Goal: Transaction & Acquisition: Purchase product/service

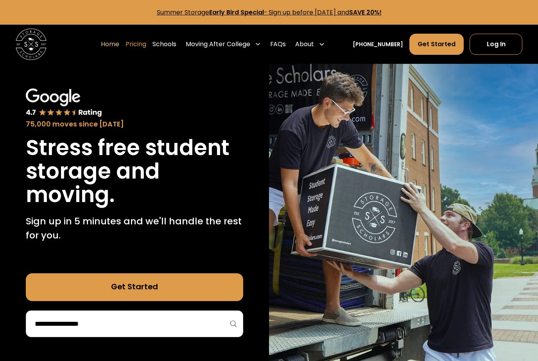
click at [146, 43] on link "Pricing" at bounding box center [136, 44] width 21 height 22
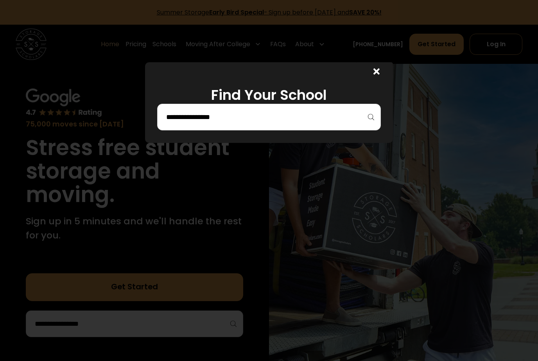
click at [243, 122] on input "search" at bounding box center [268, 116] width 207 height 13
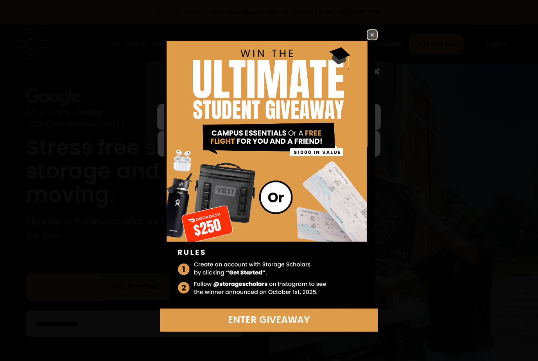
click at [374, 38] on img at bounding box center [372, 34] width 9 height 9
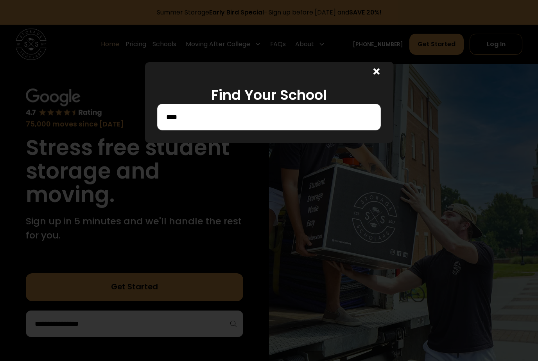
click at [225, 121] on input "****" at bounding box center [268, 116] width 207 height 13
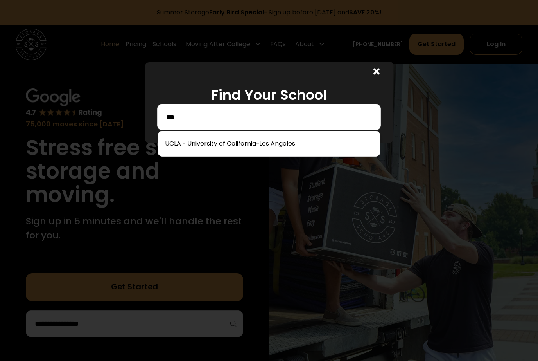
type input "****"
click at [292, 149] on link at bounding box center [269, 143] width 216 height 17
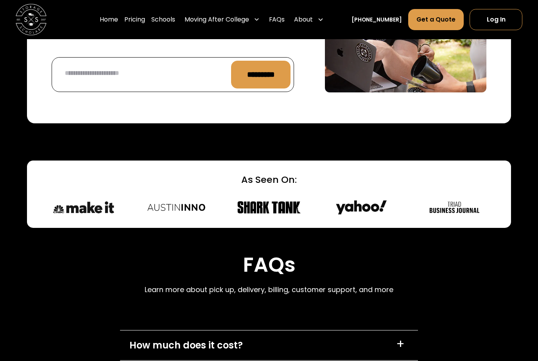
scroll to position [3183, 0]
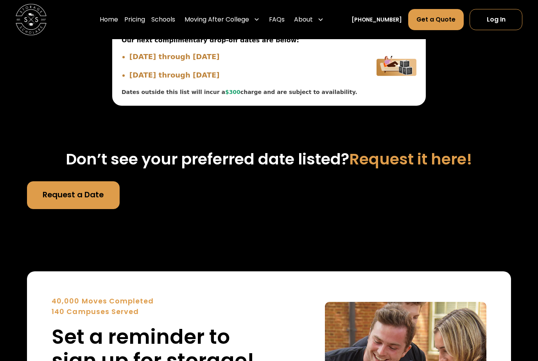
scroll to position [2811, 0]
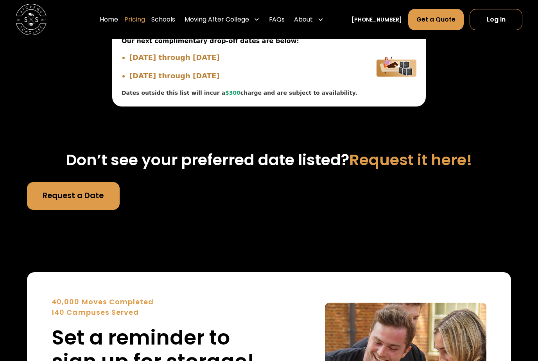
click at [145, 22] on link "Pricing" at bounding box center [134, 20] width 21 height 22
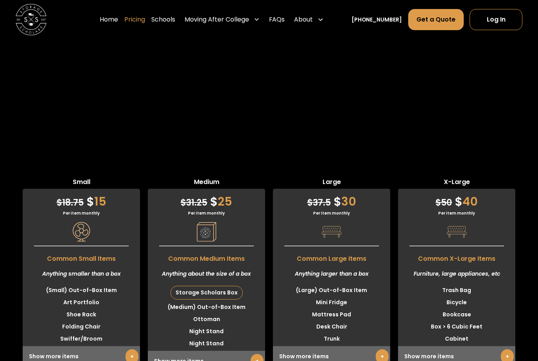
scroll to position [1838, 0]
click at [208, 351] on div "Show more items +" at bounding box center [206, 361] width 117 height 21
click at [221, 313] on li "Ottoman" at bounding box center [206, 319] width 117 height 12
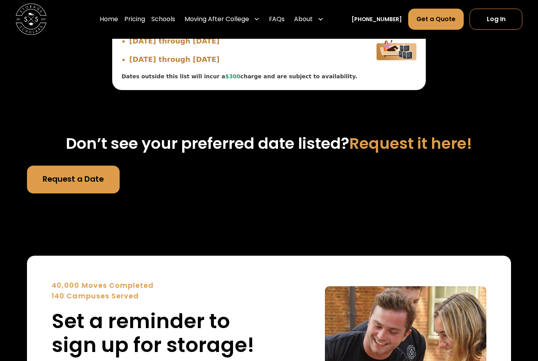
scroll to position [2824, 0]
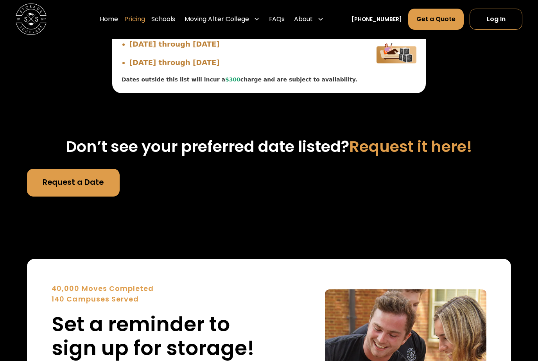
click at [145, 22] on link "Pricing" at bounding box center [134, 20] width 21 height 22
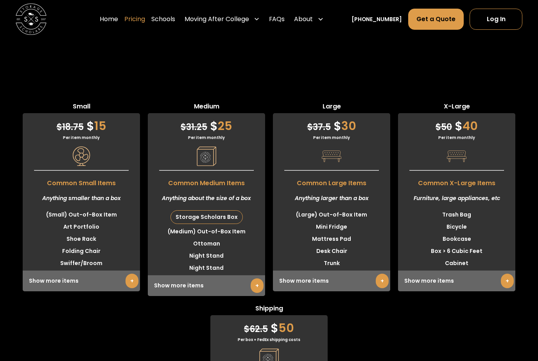
scroll to position [1906, 0]
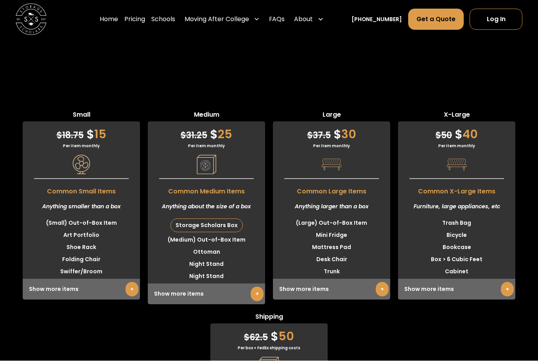
click at [227, 284] on div "Show more items +" at bounding box center [206, 294] width 117 height 21
click at [262, 287] on link "+" at bounding box center [257, 294] width 13 height 14
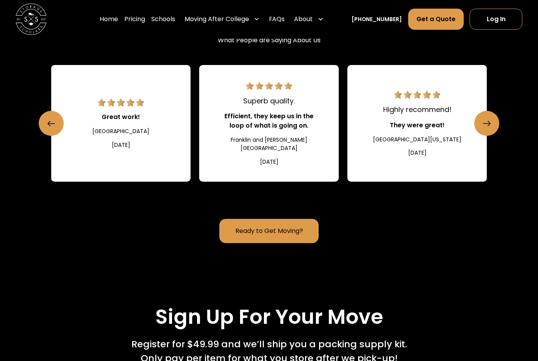
scroll to position [892, 0]
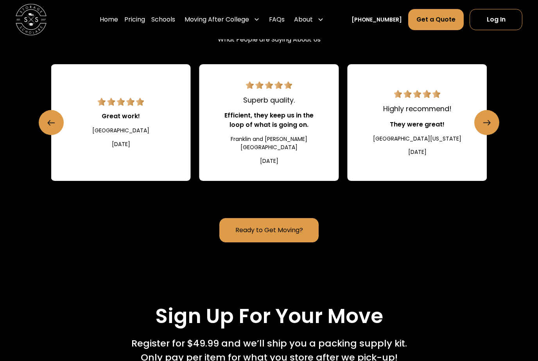
click at [294, 218] on link "Ready to Get Moving?" at bounding box center [268, 230] width 99 height 24
